Goal: Task Accomplishment & Management: Manage account settings

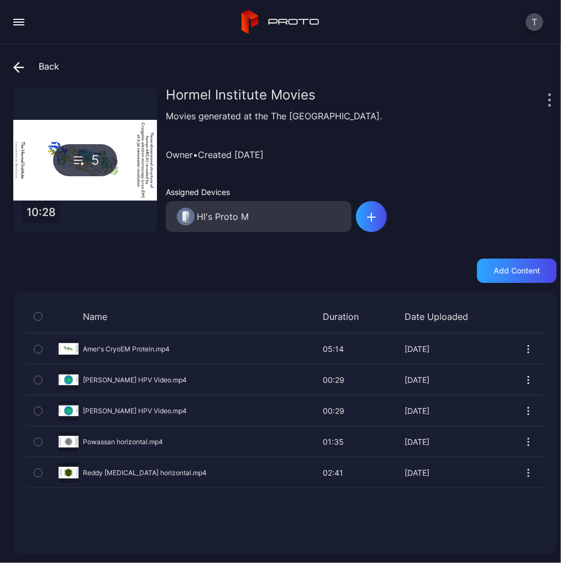
click at [19, 62] on icon at bounding box center [16, 66] width 4 height 9
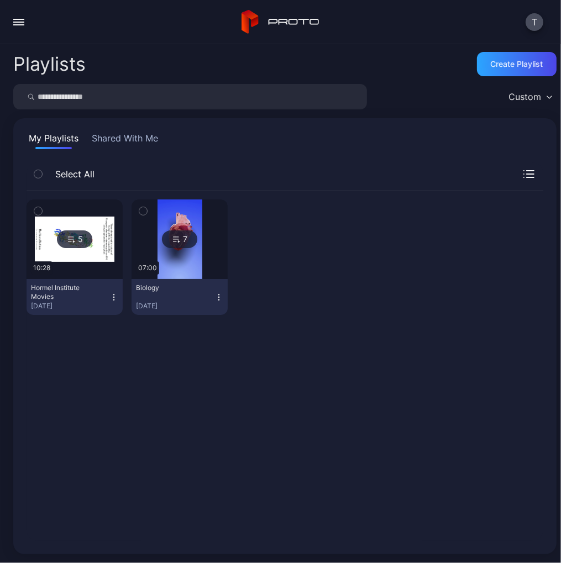
click at [24, 21] on button "button" at bounding box center [19, 22] width 22 height 22
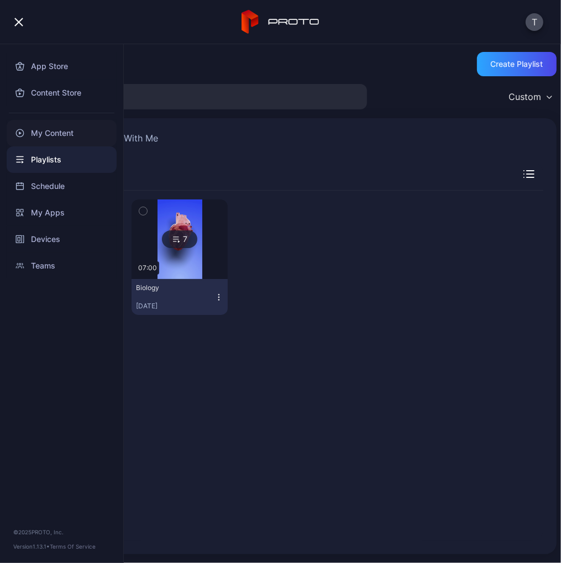
click at [49, 133] on div "My Content" at bounding box center [62, 133] width 110 height 27
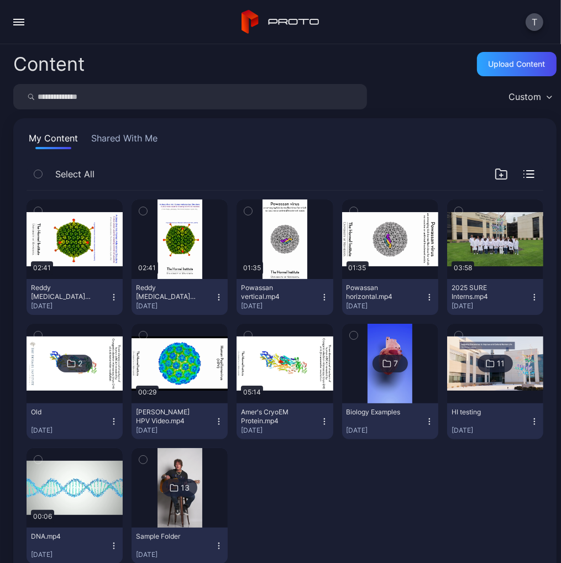
click at [36, 205] on icon "button" at bounding box center [38, 211] width 8 height 12
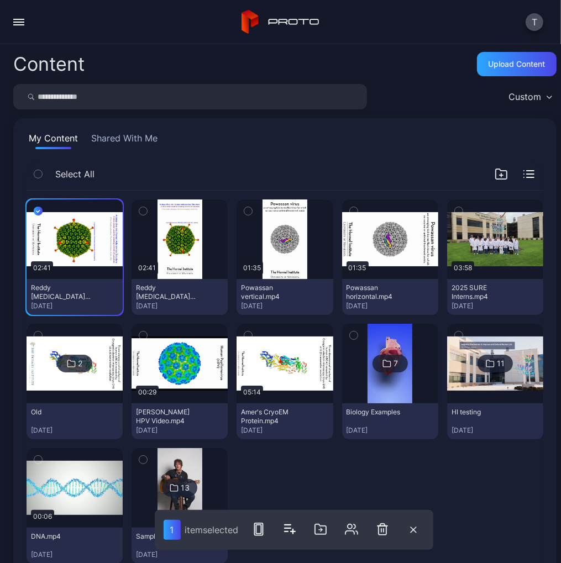
click at [142, 210] on icon "button" at bounding box center [143, 211] width 8 height 12
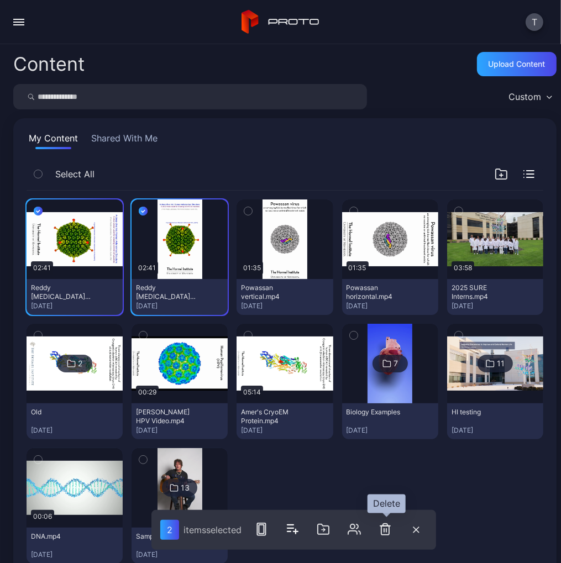
click at [384, 530] on icon "button" at bounding box center [384, 530] width 0 height 3
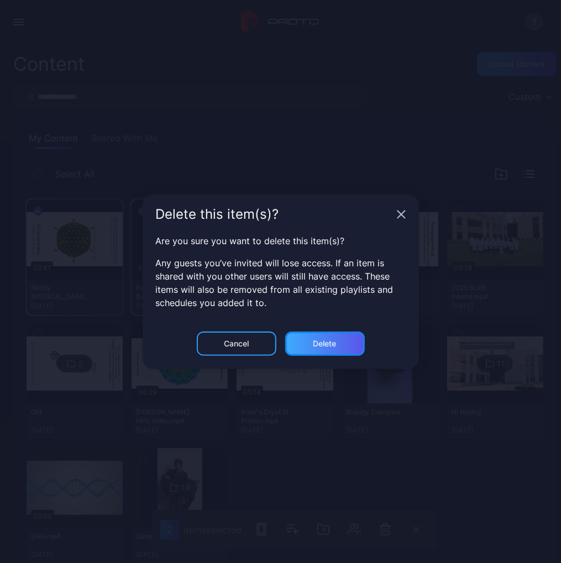
click at [317, 341] on div "Delete" at bounding box center [324, 343] width 23 height 9
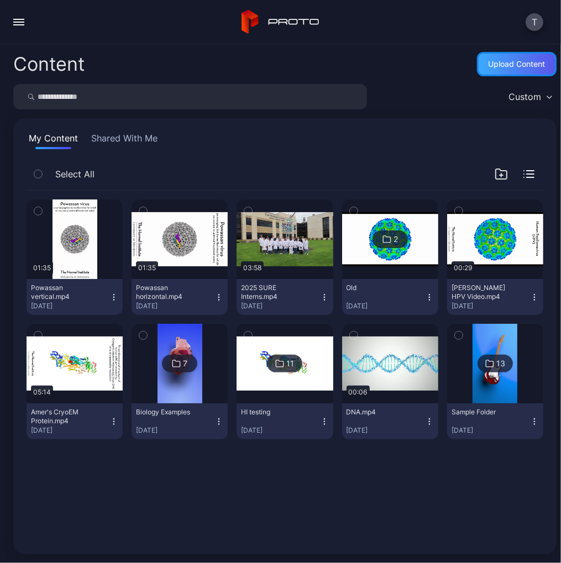
click at [494, 64] on div "Upload Content" at bounding box center [516, 64] width 57 height 9
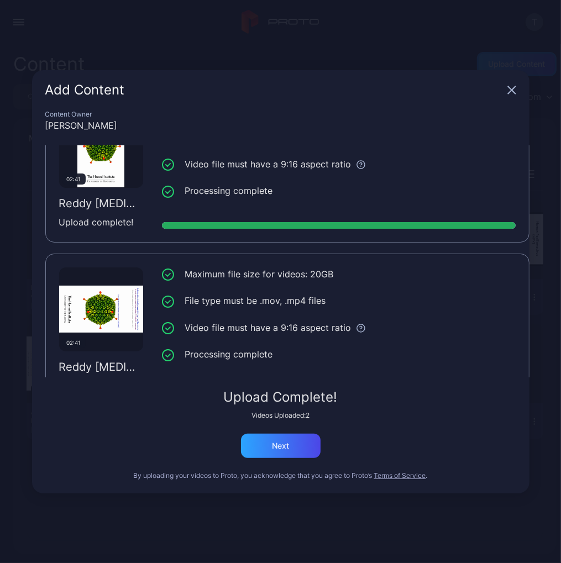
scroll to position [83, 0]
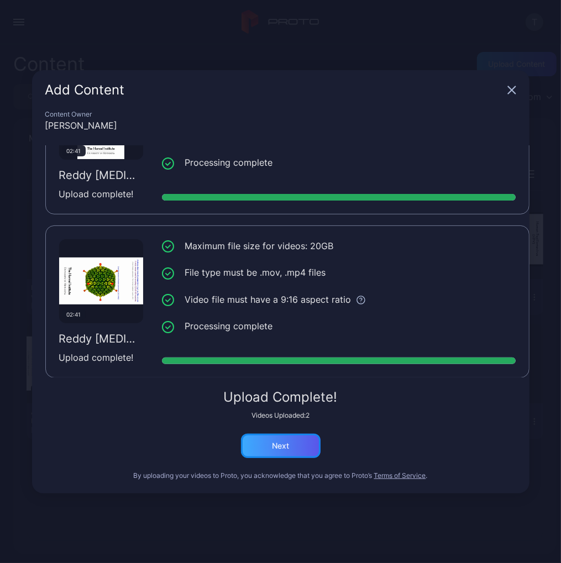
click at [287, 442] on div "Next" at bounding box center [280, 445] width 17 height 9
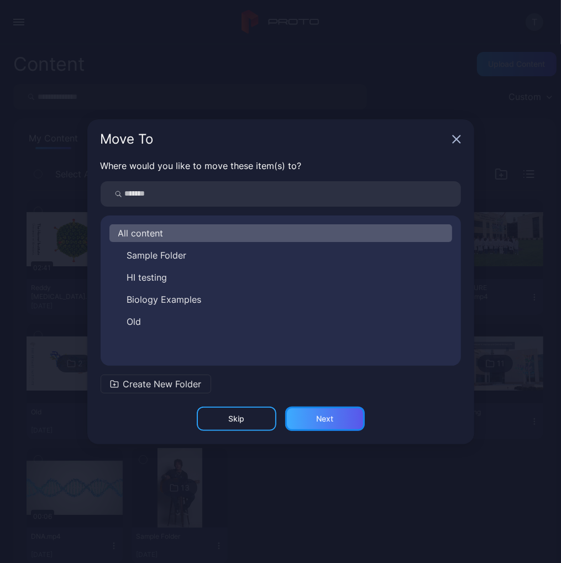
click at [319, 417] on div "Next" at bounding box center [324, 418] width 17 height 9
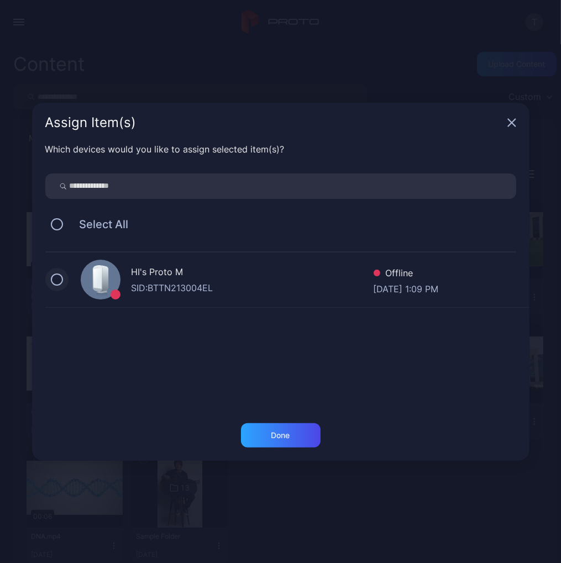
click at [58, 278] on button at bounding box center [57, 279] width 12 height 12
click at [287, 433] on div "Done" at bounding box center [280, 435] width 19 height 9
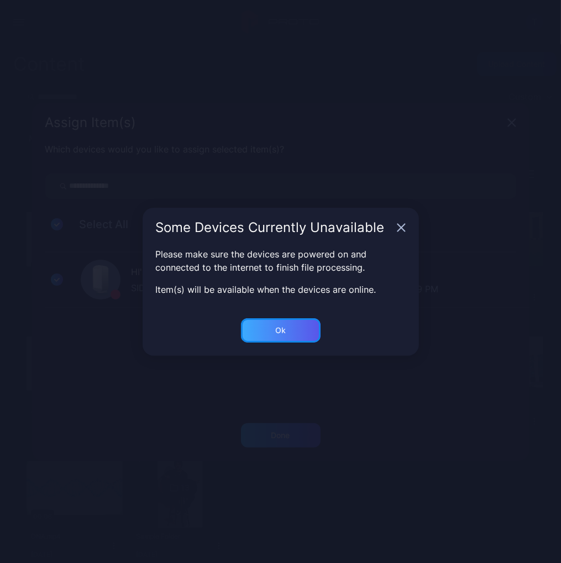
click at [278, 330] on div "Ok" at bounding box center [280, 330] width 10 height 9
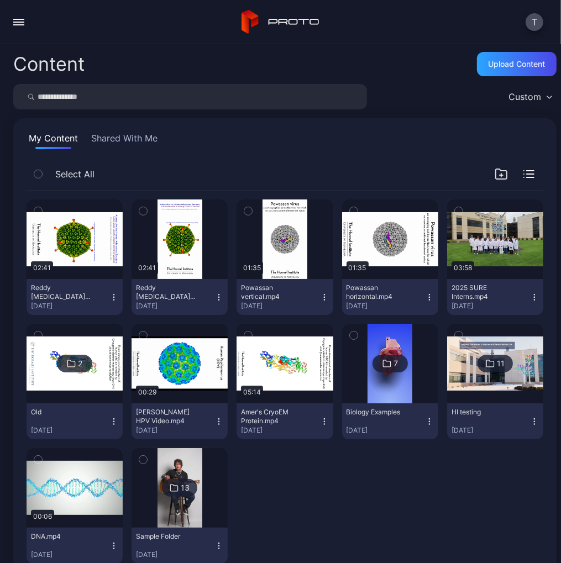
click at [21, 25] on div "button" at bounding box center [18, 24] width 11 height 1
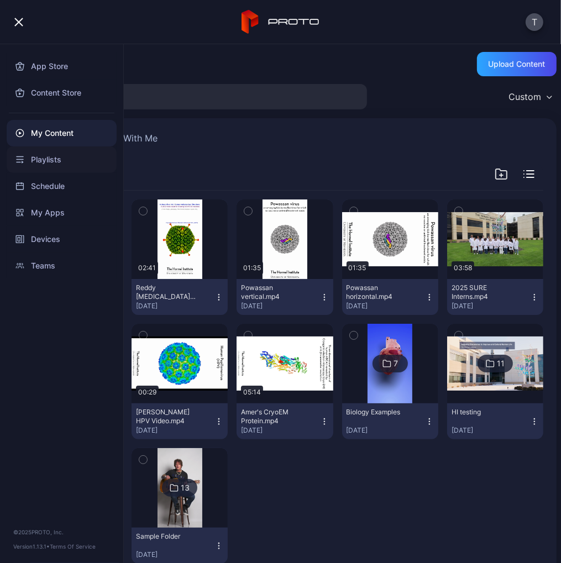
click at [53, 159] on div "Playlists" at bounding box center [62, 159] width 110 height 27
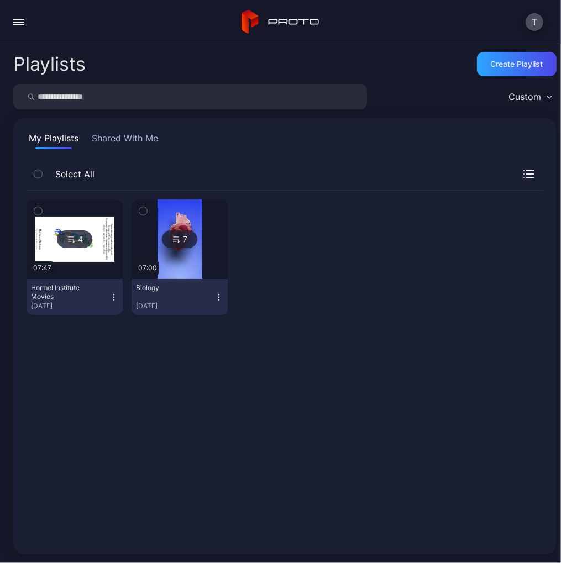
click at [78, 238] on div "4" at bounding box center [74, 239] width 35 height 18
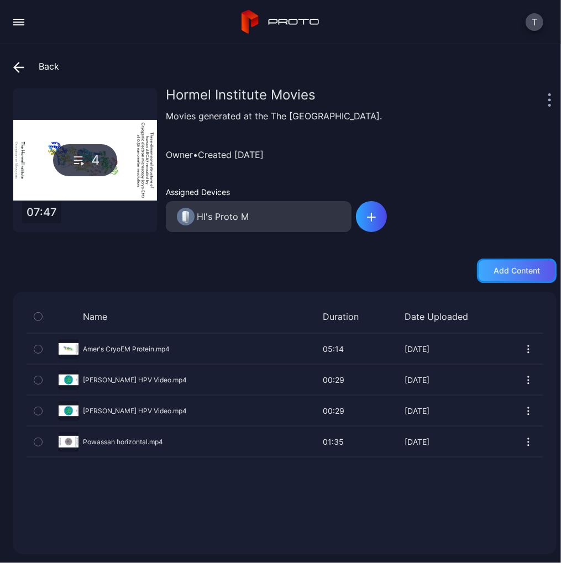
click at [499, 267] on div "Add content" at bounding box center [516, 270] width 46 height 9
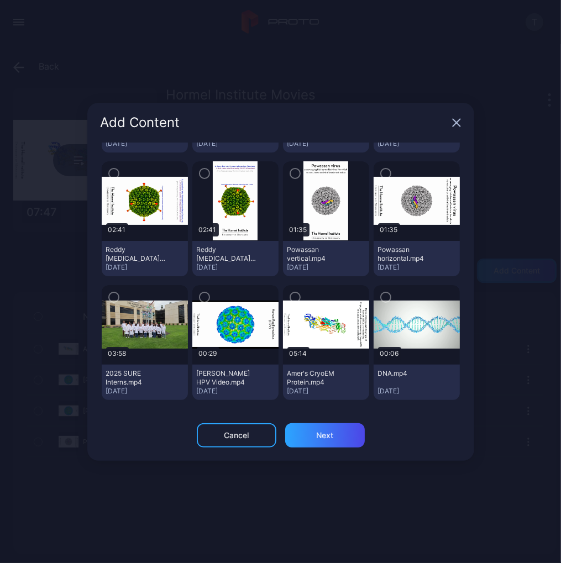
scroll to position [86, 0]
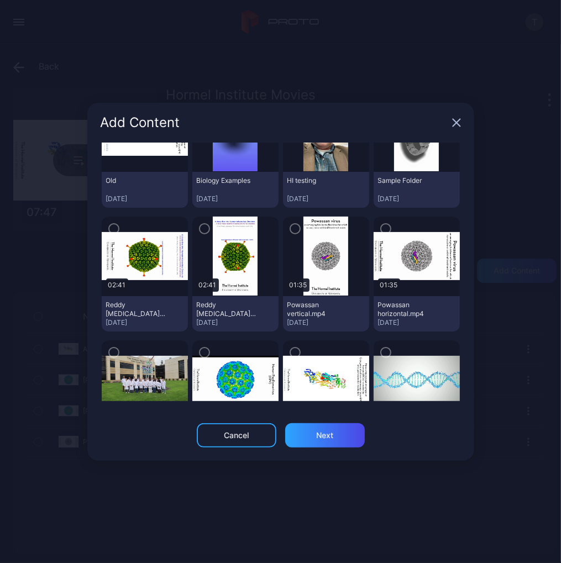
click at [117, 227] on icon "button" at bounding box center [113, 229] width 9 height 12
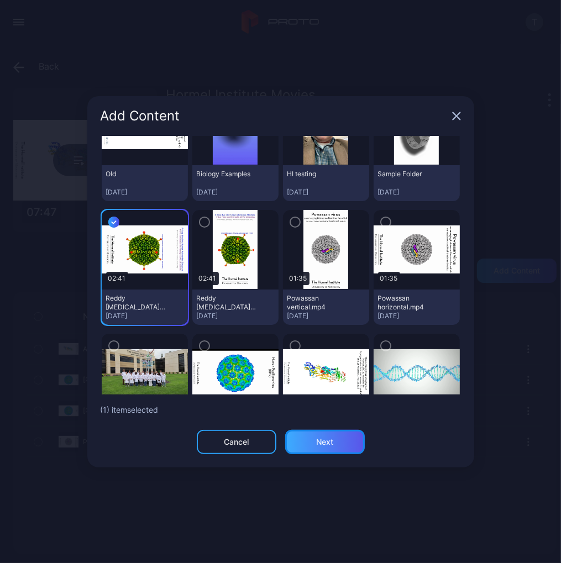
click at [330, 434] on div "Next" at bounding box center [325, 442] width 80 height 24
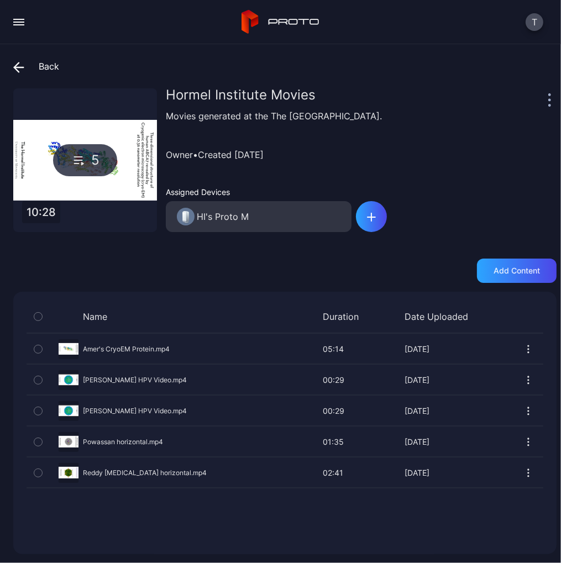
click at [172, 505] on div "Name Duration Date Uploaded Preview Amer's CryoEM Protein.mp4 05:14 05:14 [DATE…" at bounding box center [284, 423] width 543 height 262
click at [14, 66] on icon at bounding box center [16, 66] width 4 height 9
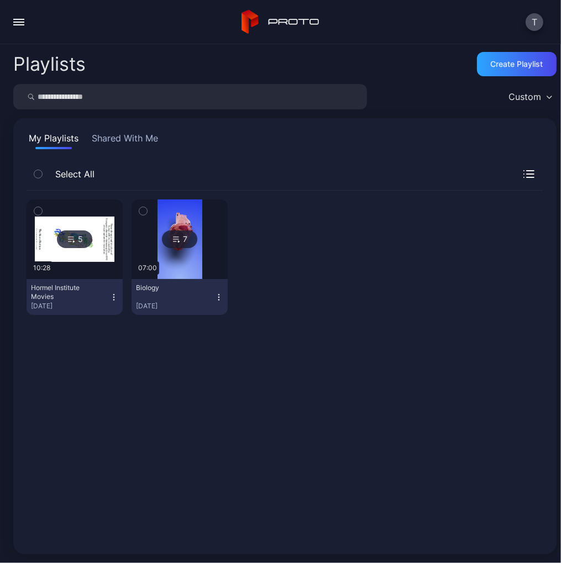
click at [182, 265] on img at bounding box center [179, 239] width 45 height 80
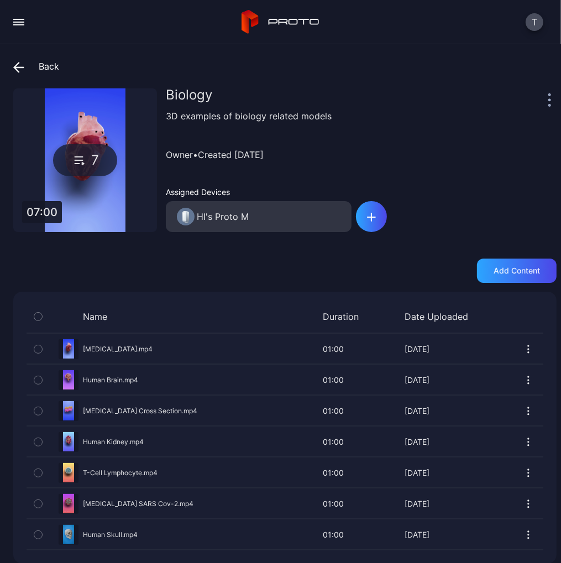
click at [18, 67] on icon at bounding box center [18, 67] width 9 height 0
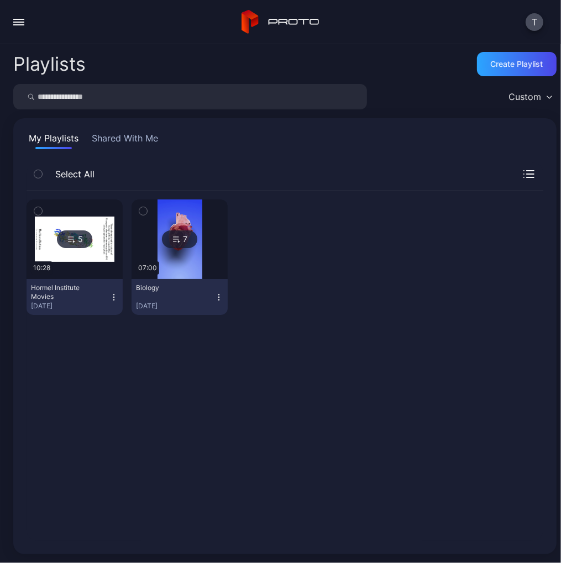
click at [13, 20] on button "button" at bounding box center [19, 22] width 22 height 22
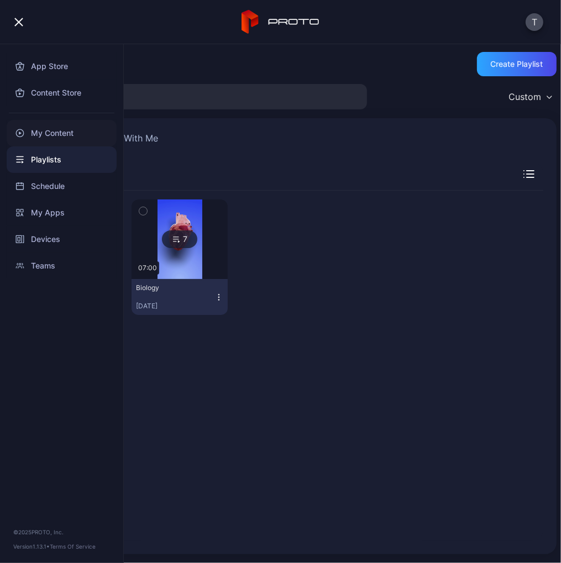
click at [57, 131] on div "My Content" at bounding box center [62, 133] width 110 height 27
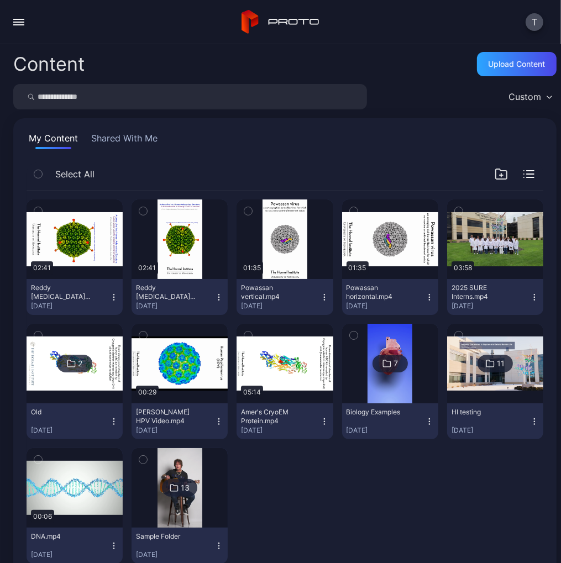
click at [20, 19] on div "button" at bounding box center [18, 19] width 11 height 1
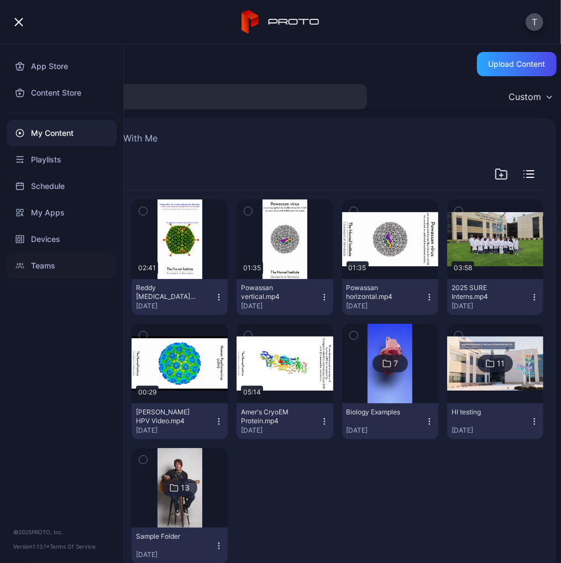
click at [39, 262] on div "Teams" at bounding box center [62, 265] width 110 height 27
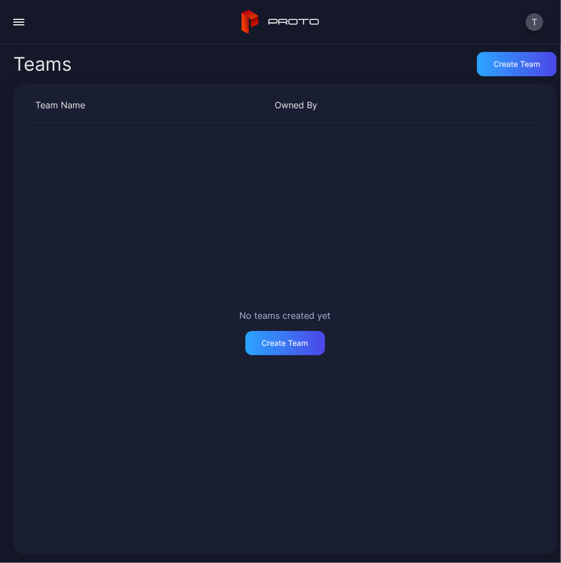
click at [22, 24] on div "button" at bounding box center [18, 24] width 11 height 1
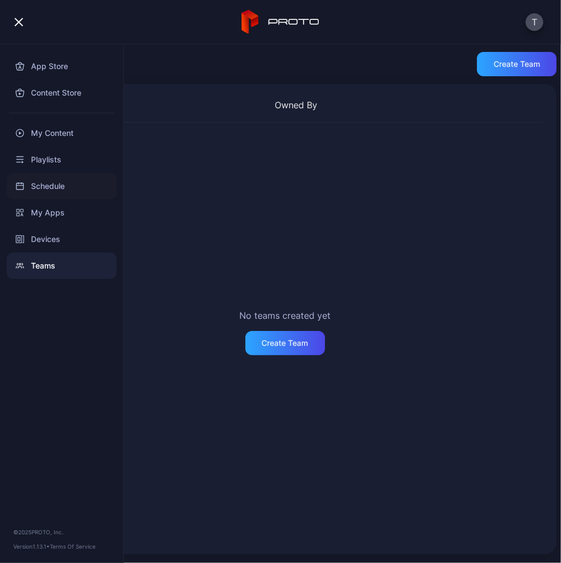
click at [53, 186] on div "Schedule" at bounding box center [62, 186] width 110 height 27
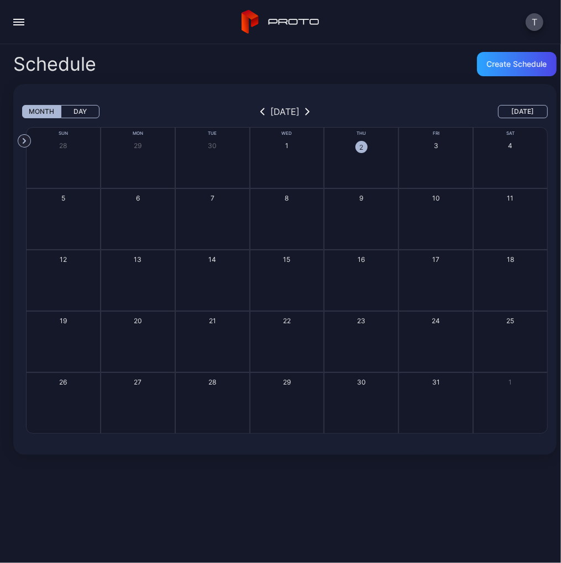
click at [22, 19] on button "button" at bounding box center [19, 22] width 22 height 22
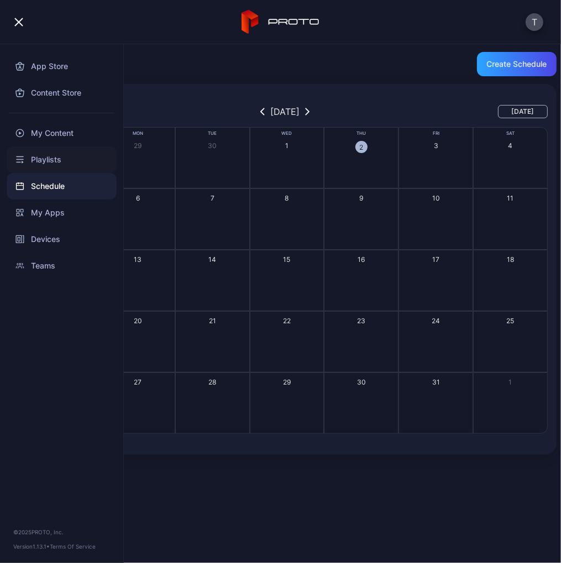
click at [39, 154] on div "Playlists" at bounding box center [62, 159] width 110 height 27
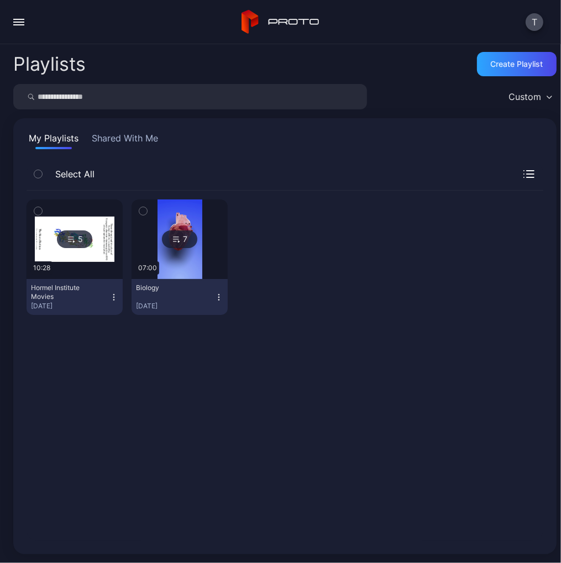
click at [15, 19] on button "button" at bounding box center [19, 22] width 22 height 22
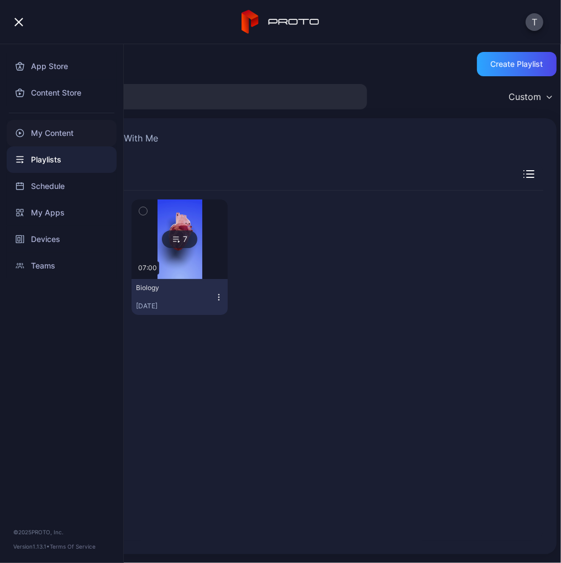
click at [43, 131] on div "My Content" at bounding box center [62, 133] width 110 height 27
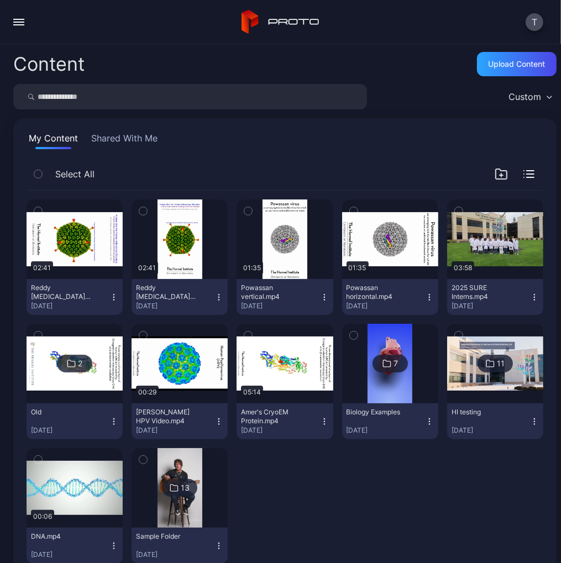
click at [182, 508] on img at bounding box center [179, 488] width 45 height 80
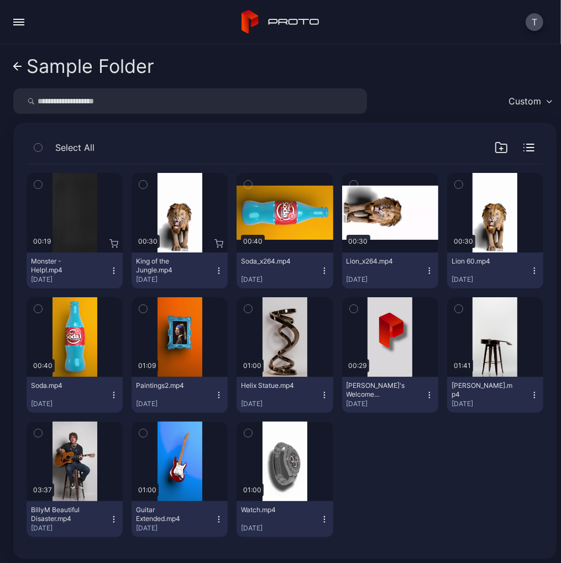
click at [16, 22] on div "button" at bounding box center [18, 22] width 11 height 1
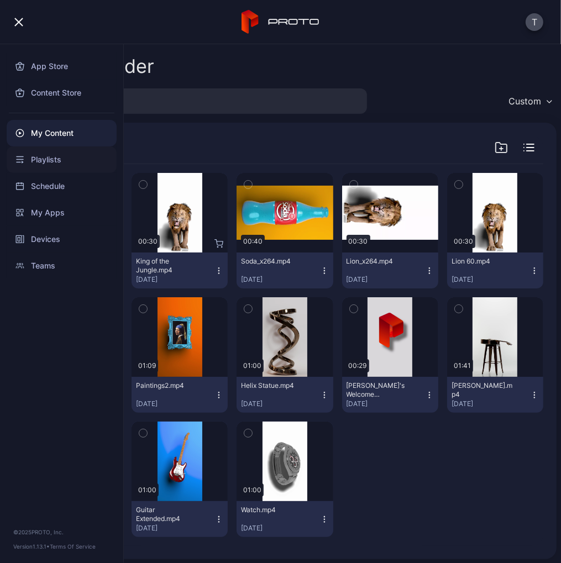
click at [49, 158] on div "Playlists" at bounding box center [62, 159] width 110 height 27
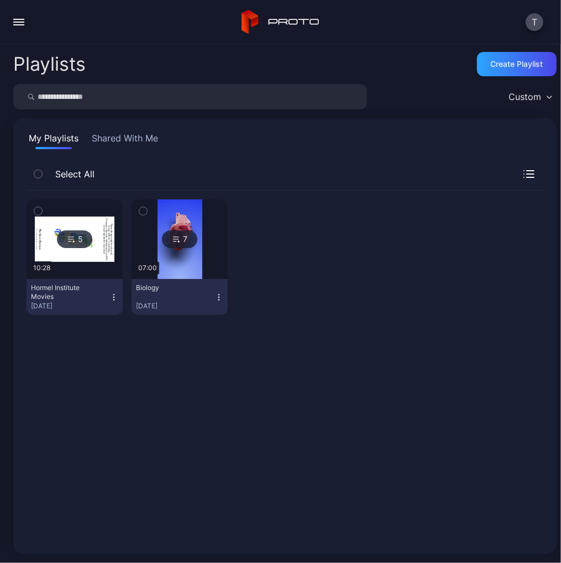
click at [75, 238] on div "5" at bounding box center [74, 239] width 35 height 18
